Goal: Task Accomplishment & Management: Use online tool/utility

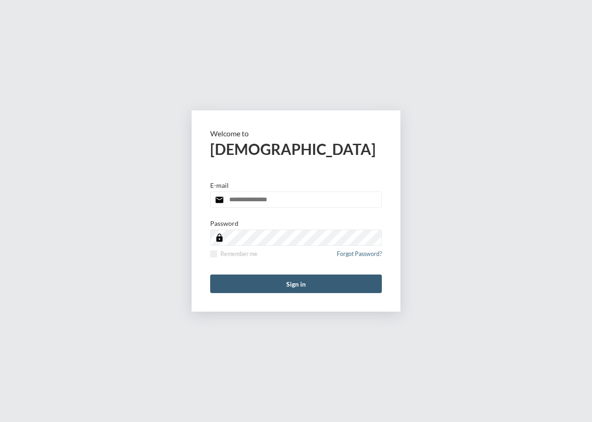
type input "**********"
click at [574, 179] on div "**********" at bounding box center [296, 211] width 592 height 422
click at [323, 291] on button "Sign in" at bounding box center [296, 284] width 172 height 19
